Goal: Entertainment & Leisure: Consume media (video, audio)

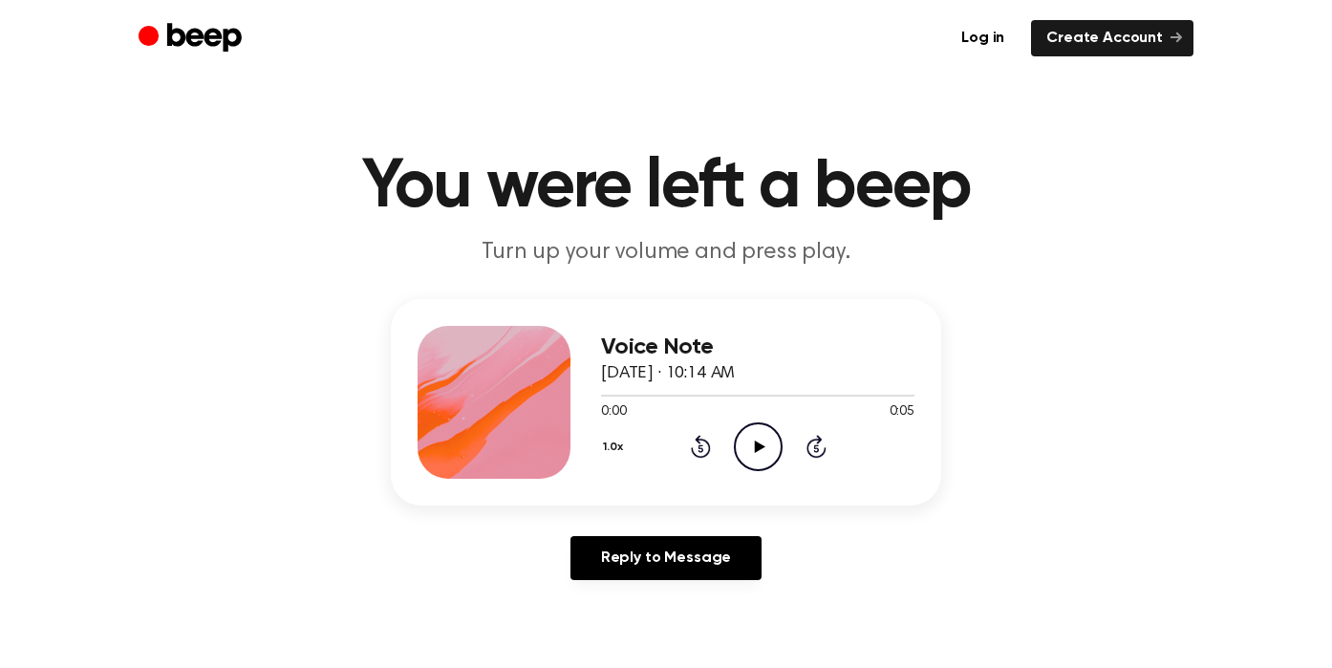
click at [762, 444] on icon at bounding box center [759, 446] width 11 height 12
click at [764, 441] on icon "Play Audio" at bounding box center [758, 446] width 49 height 49
click at [759, 447] on icon at bounding box center [759, 446] width 11 height 12
click at [760, 448] on icon at bounding box center [758, 446] width 9 height 12
click at [761, 448] on icon "Play Audio" at bounding box center [758, 446] width 49 height 49
